Goal: Check status

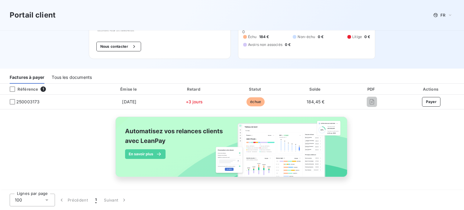
scroll to position [17, 0]
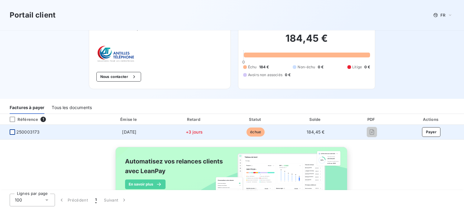
click at [13, 133] on div at bounding box center [12, 131] width 5 height 5
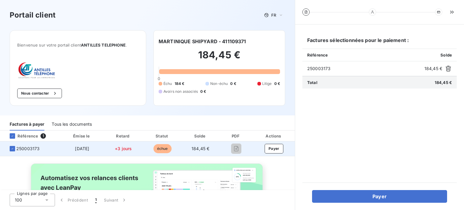
drag, startPoint x: 164, startPoint y: 148, endPoint x: 190, endPoint y: 146, distance: 25.8
click at [167, 148] on span "échue" at bounding box center [163, 148] width 18 height 9
click at [206, 150] on span "184,45 €" at bounding box center [201, 148] width 18 height 5
